Goal: Task Accomplishment & Management: Manage account settings

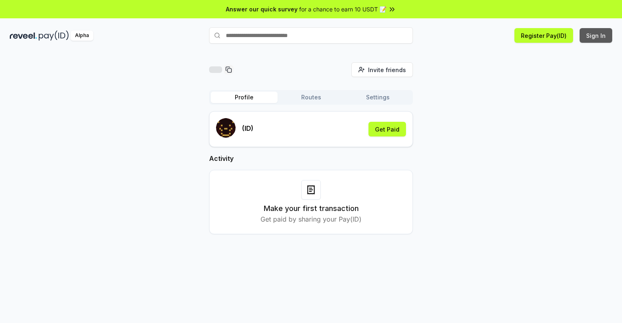
click at [596, 35] on button "Sign In" at bounding box center [595, 35] width 33 height 15
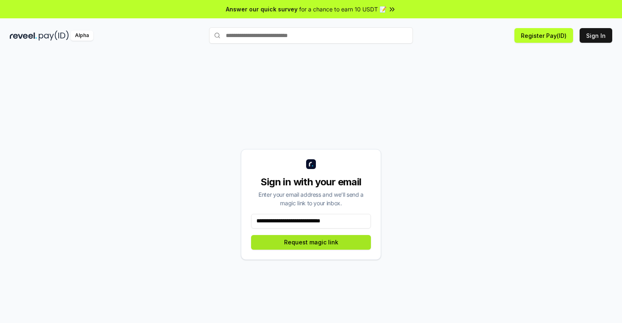
type input "**********"
click at [311, 242] on button "Request magic link" at bounding box center [311, 242] width 120 height 15
